Goal: Book appointment/travel/reservation

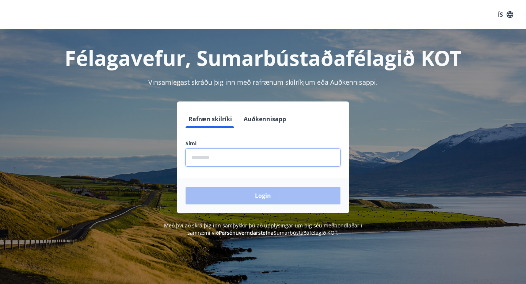
click at [233, 163] on input "phone" at bounding box center [262, 158] width 155 height 18
type input "********"
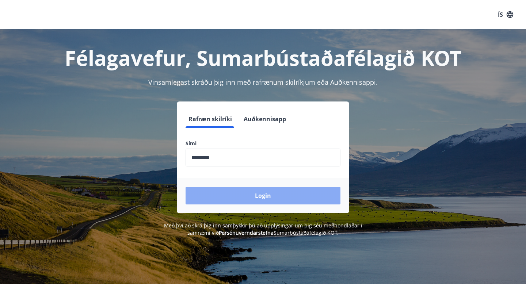
click at [240, 191] on button "Login" at bounding box center [262, 196] width 155 height 18
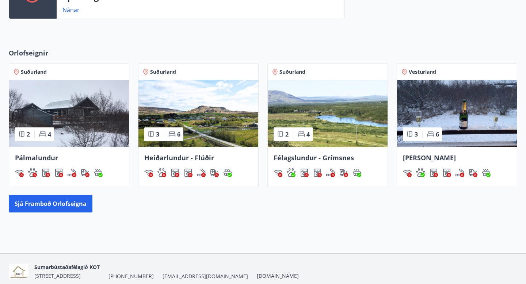
scroll to position [288, 0]
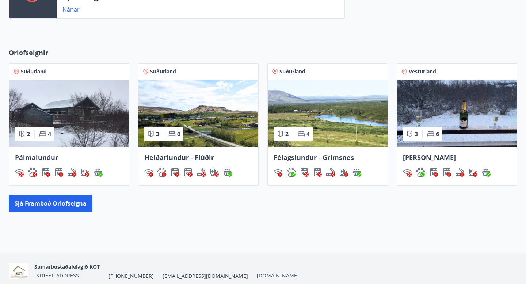
click at [93, 114] on img at bounding box center [69, 113] width 120 height 67
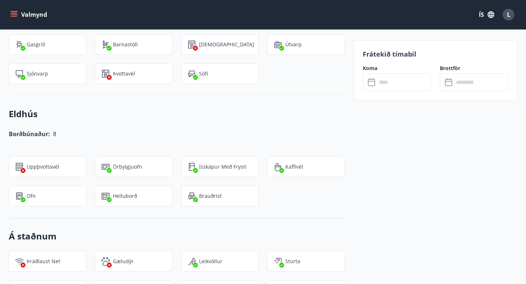
scroll to position [667, 0]
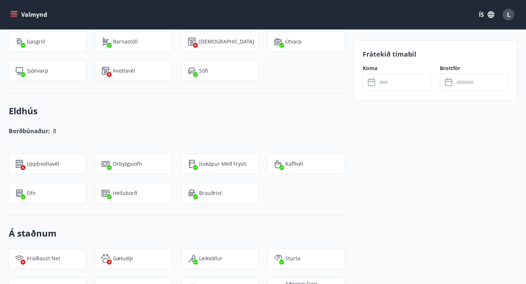
click at [389, 78] on input "text" at bounding box center [403, 82] width 54 height 18
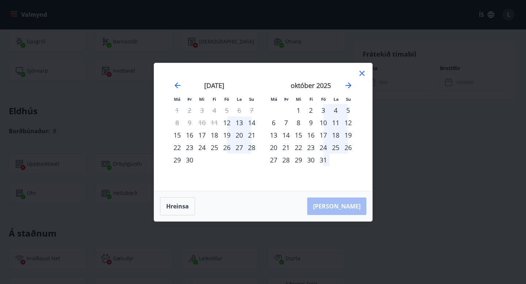
click at [227, 147] on div "26" at bounding box center [226, 147] width 12 height 12
click at [250, 147] on div "28" at bounding box center [251, 147] width 12 height 12
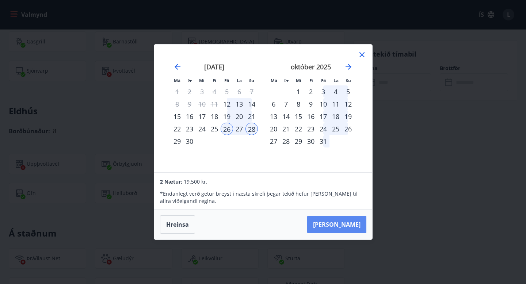
click at [346, 220] on button "[PERSON_NAME]" at bounding box center [336, 225] width 59 height 18
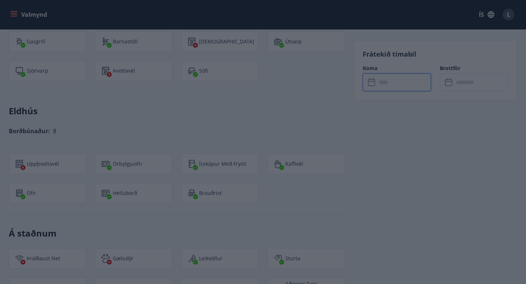
type input "******"
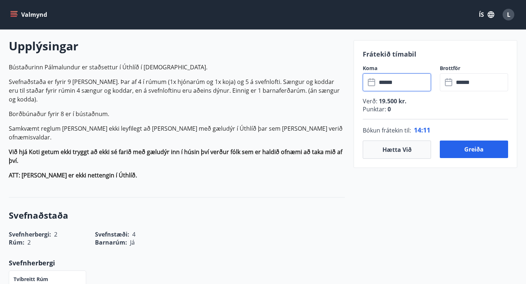
scroll to position [0, 0]
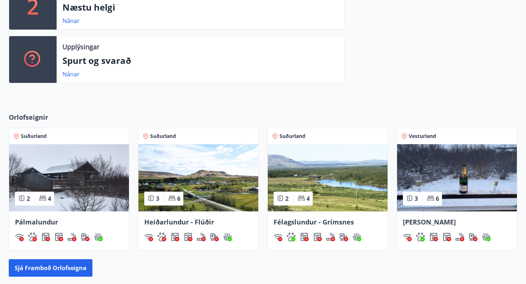
scroll to position [313, 0]
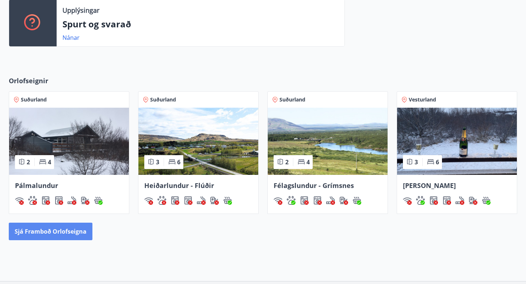
click at [78, 227] on button "Sjá framboð orlofseigna" at bounding box center [51, 232] width 84 height 18
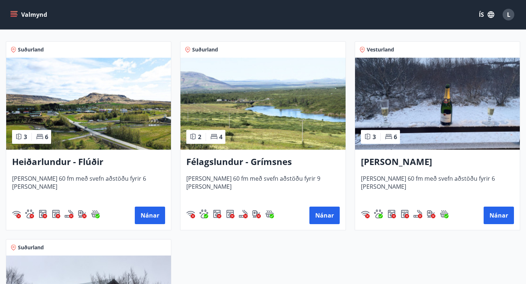
scroll to position [128, 0]
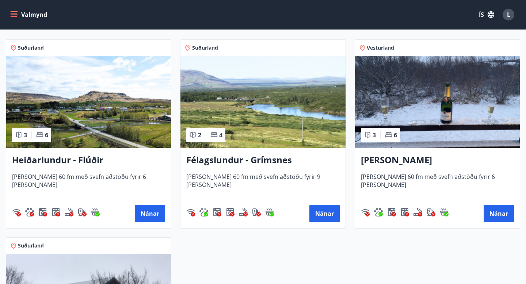
click at [139, 122] on img at bounding box center [88, 102] width 165 height 92
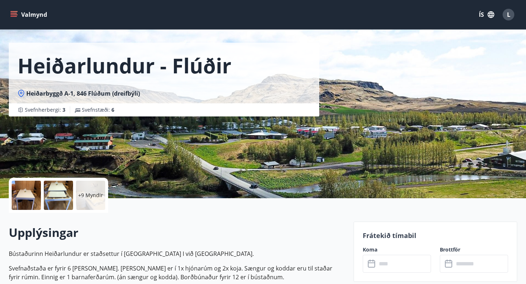
scroll to position [29, 0]
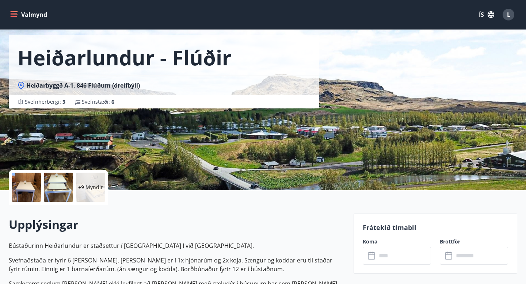
click at [23, 191] on div at bounding box center [26, 187] width 29 height 29
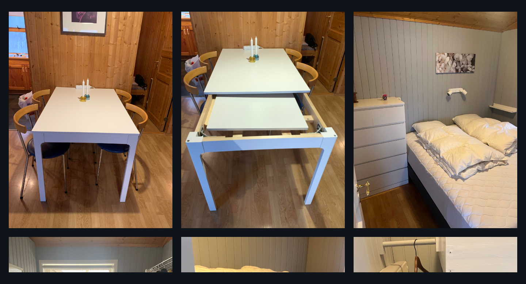
scroll to position [0, 0]
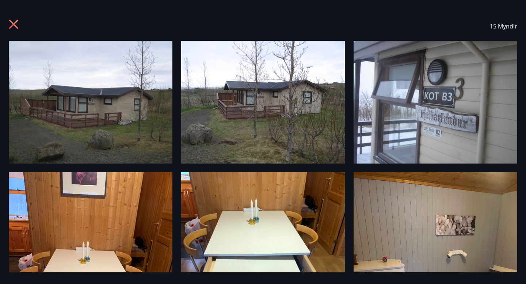
click at [10, 27] on icon at bounding box center [15, 25] width 12 height 12
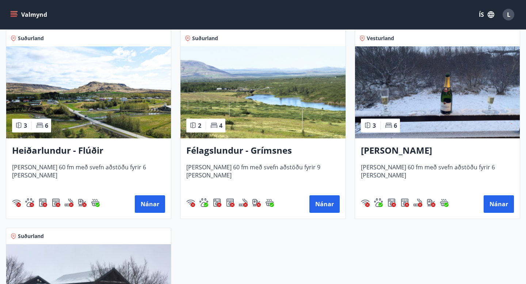
click at [255, 85] on img at bounding box center [262, 92] width 165 height 92
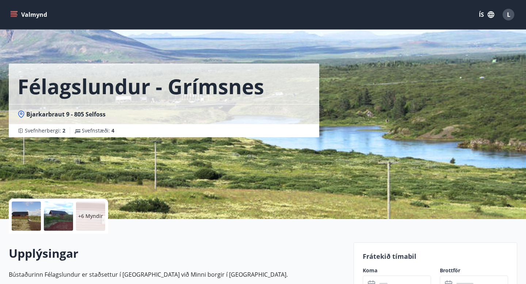
click at [20, 221] on div at bounding box center [26, 215] width 29 height 29
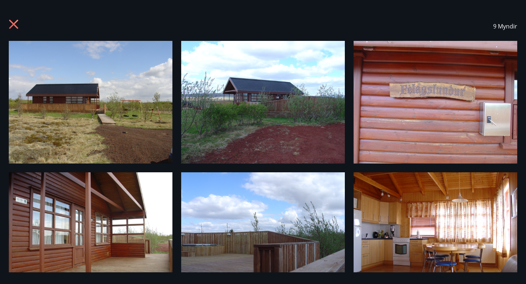
click at [116, 118] on img at bounding box center [91, 102] width 164 height 123
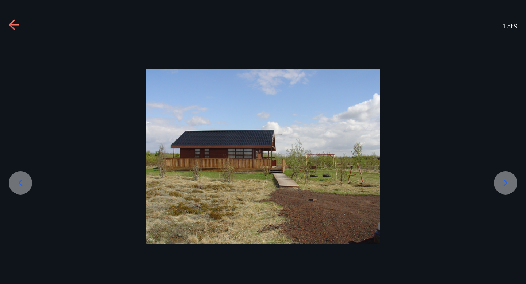
click at [511, 184] on icon at bounding box center [505, 183] width 12 height 12
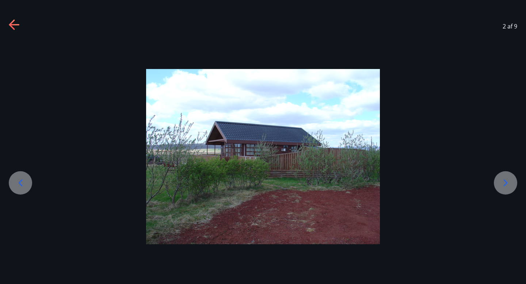
click at [511, 184] on icon at bounding box center [505, 183] width 12 height 12
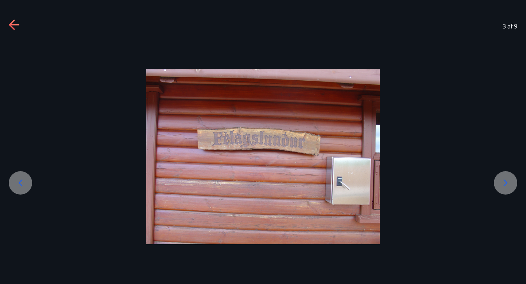
click at [511, 184] on icon at bounding box center [505, 183] width 12 height 12
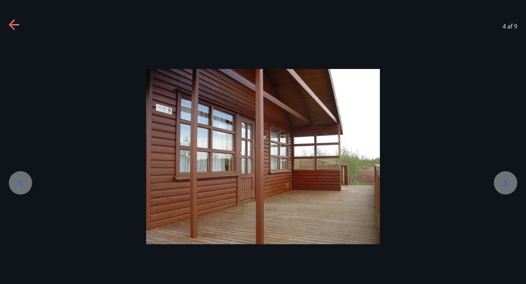
click at [511, 184] on icon at bounding box center [505, 183] width 12 height 12
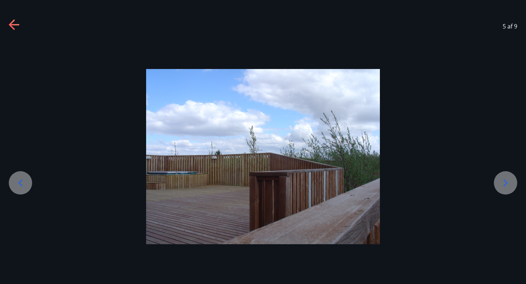
click at [511, 184] on icon at bounding box center [505, 183] width 12 height 12
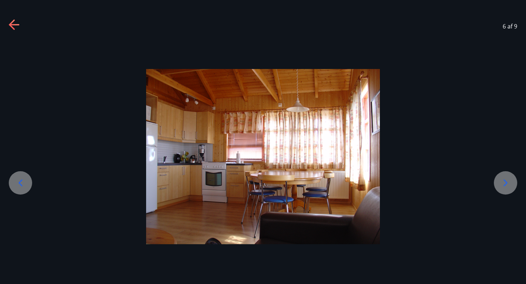
click at [505, 181] on icon at bounding box center [505, 183] width 4 height 7
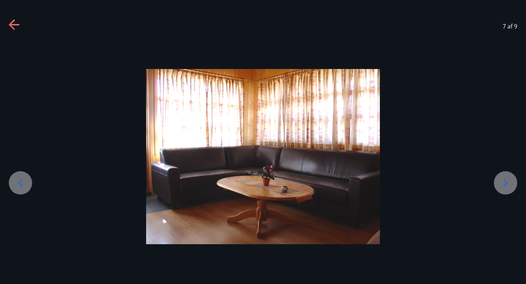
click at [13, 27] on icon at bounding box center [15, 25] width 12 height 12
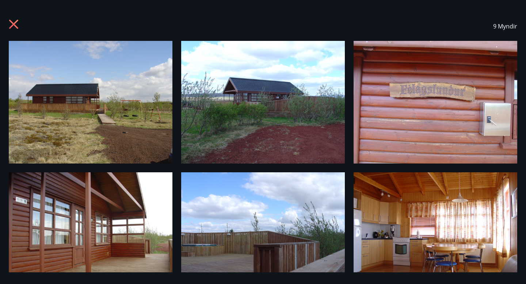
click at [16, 33] on div at bounding box center [15, 26] width 12 height 14
click at [14, 24] on icon at bounding box center [13, 24] width 9 height 9
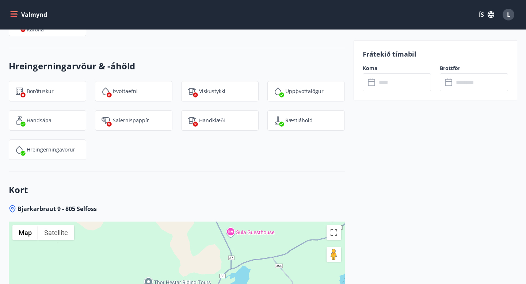
scroll to position [908, 0]
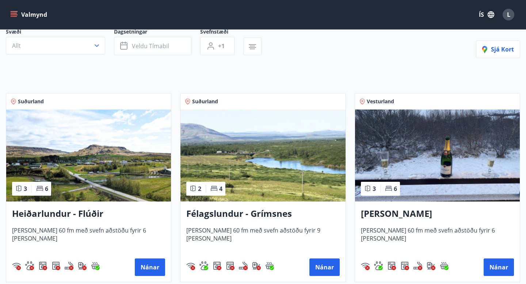
click at [465, 169] on img at bounding box center [437, 155] width 165 height 92
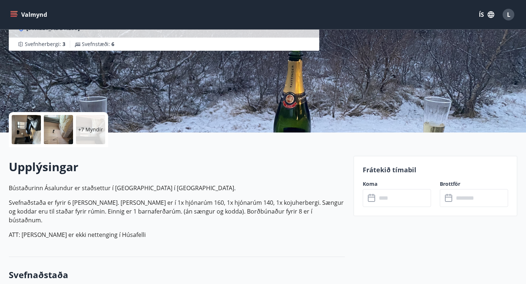
scroll to position [89, 0]
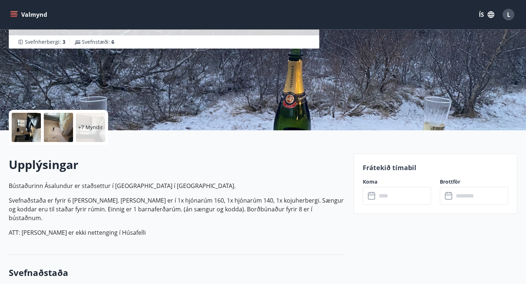
click at [33, 120] on div at bounding box center [26, 127] width 29 height 29
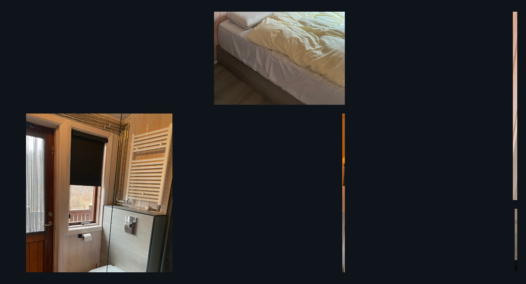
scroll to position [0, 0]
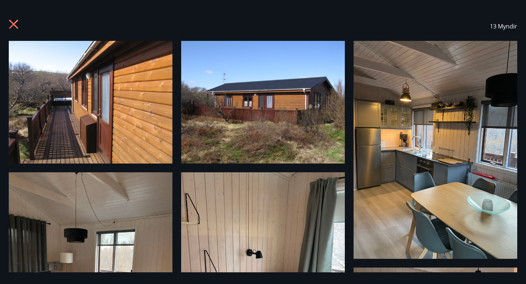
click at [1, 30] on div "13 Myndir" at bounding box center [263, 26] width 526 height 29
click at [9, 27] on icon at bounding box center [15, 25] width 12 height 12
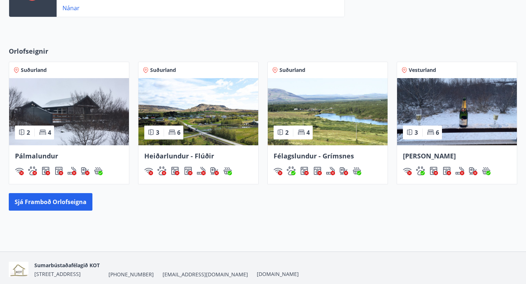
scroll to position [349, 0]
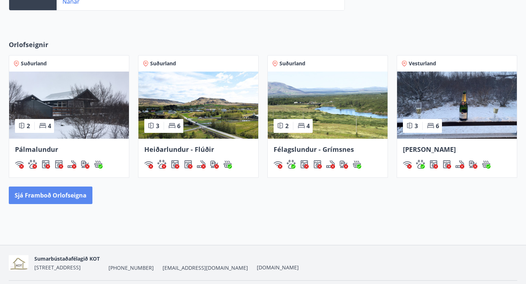
click at [51, 199] on button "Sjá framboð orlofseigna" at bounding box center [51, 195] width 84 height 18
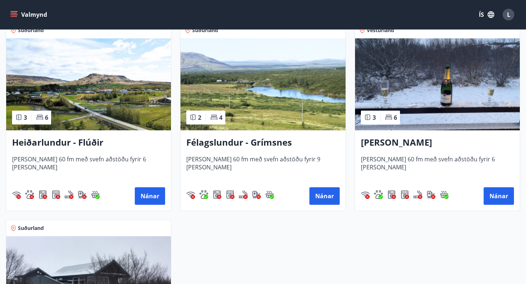
scroll to position [150, 0]
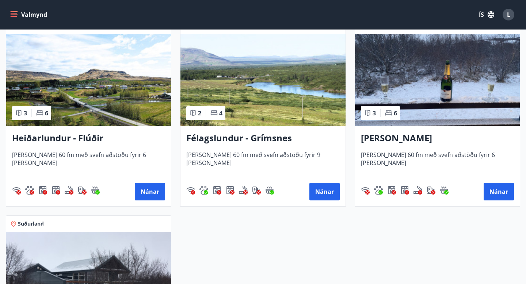
click at [263, 128] on div "Félagslundur - Grímsnes [PERSON_NAME] 60 fm með svefn aðstöðu fyrir 9 [PERSON_N…" at bounding box center [262, 166] width 165 height 80
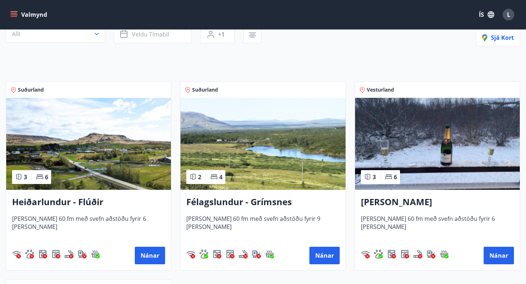
click at [392, 153] on img at bounding box center [437, 144] width 165 height 92
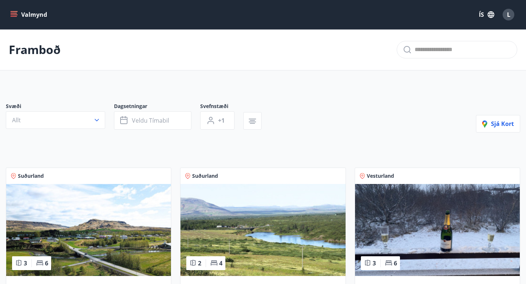
scroll to position [45, 0]
